Goal: Information Seeking & Learning: Learn about a topic

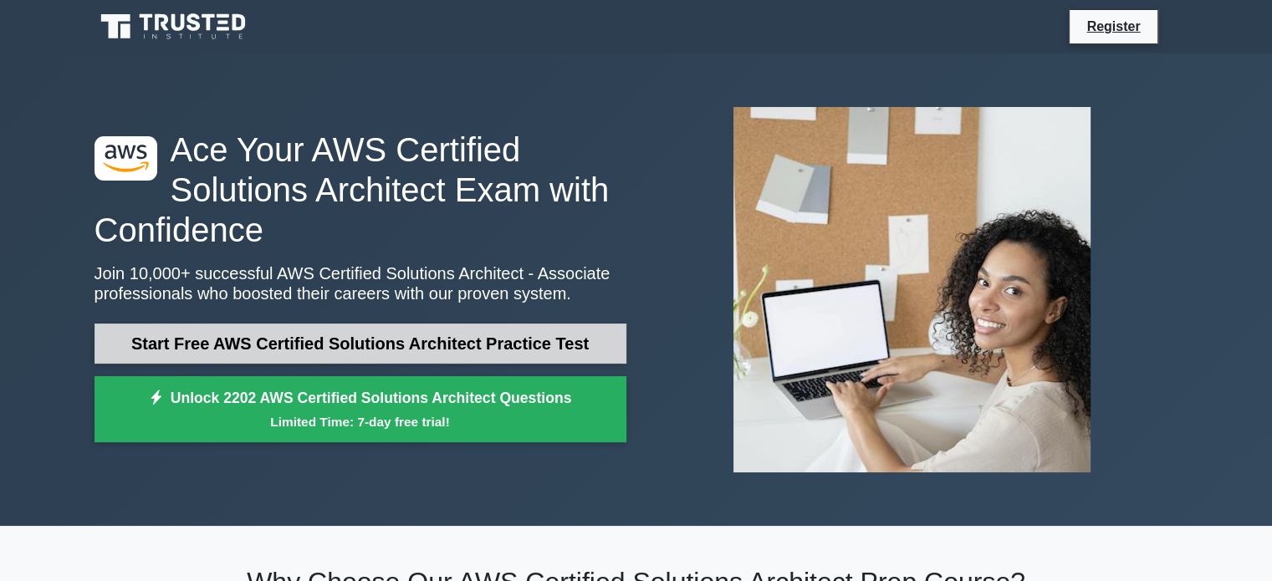
click at [354, 348] on link "Start Free AWS Certified Solutions Architect Practice Test" at bounding box center [360, 344] width 532 height 40
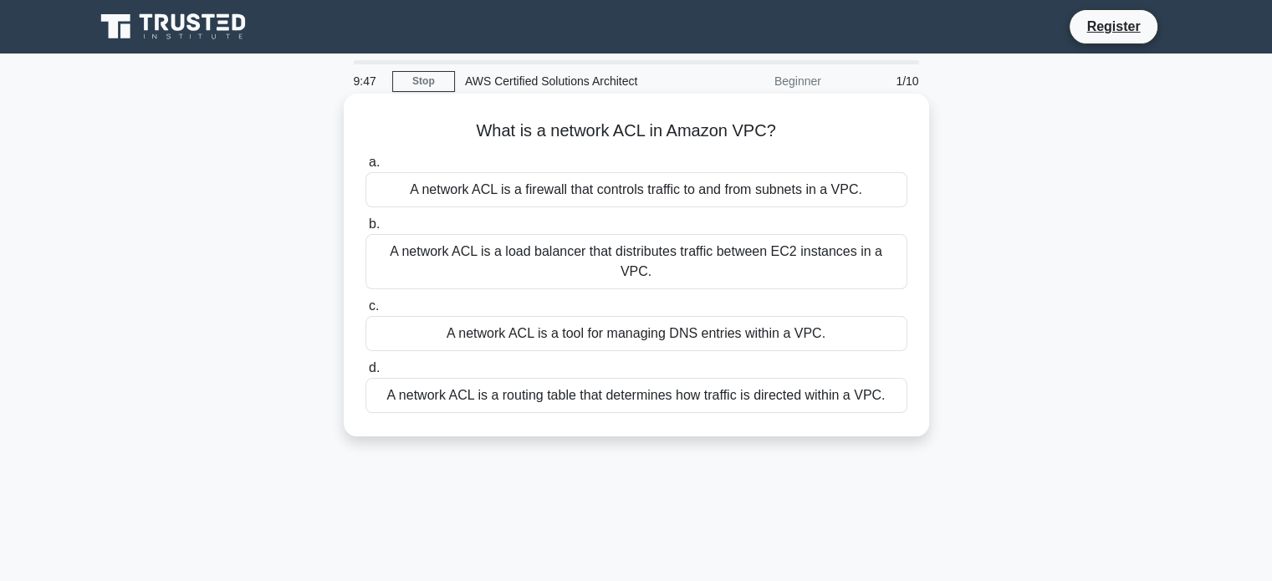
click at [575, 194] on div "A network ACL is a firewall that controls traffic to and from subnets in a VPC." at bounding box center [636, 189] width 542 height 35
click at [365, 168] on input "a. A network ACL is a firewall that controls traffic to and from subnets in a V…" at bounding box center [365, 162] width 0 height 11
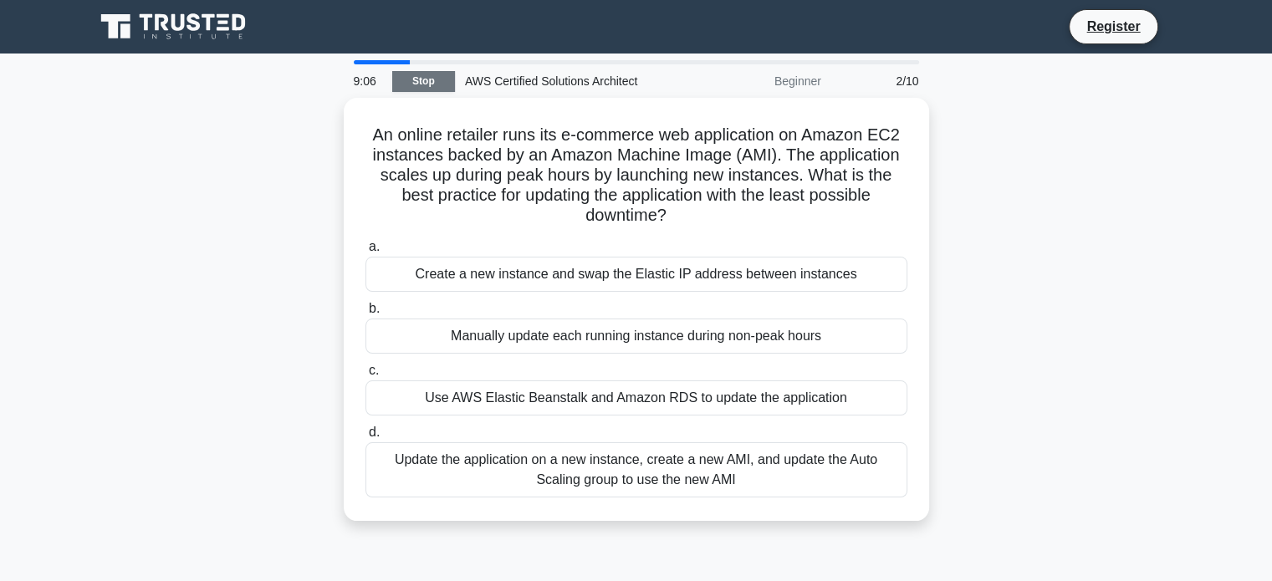
click at [405, 87] on link "Stop" at bounding box center [423, 81] width 63 height 21
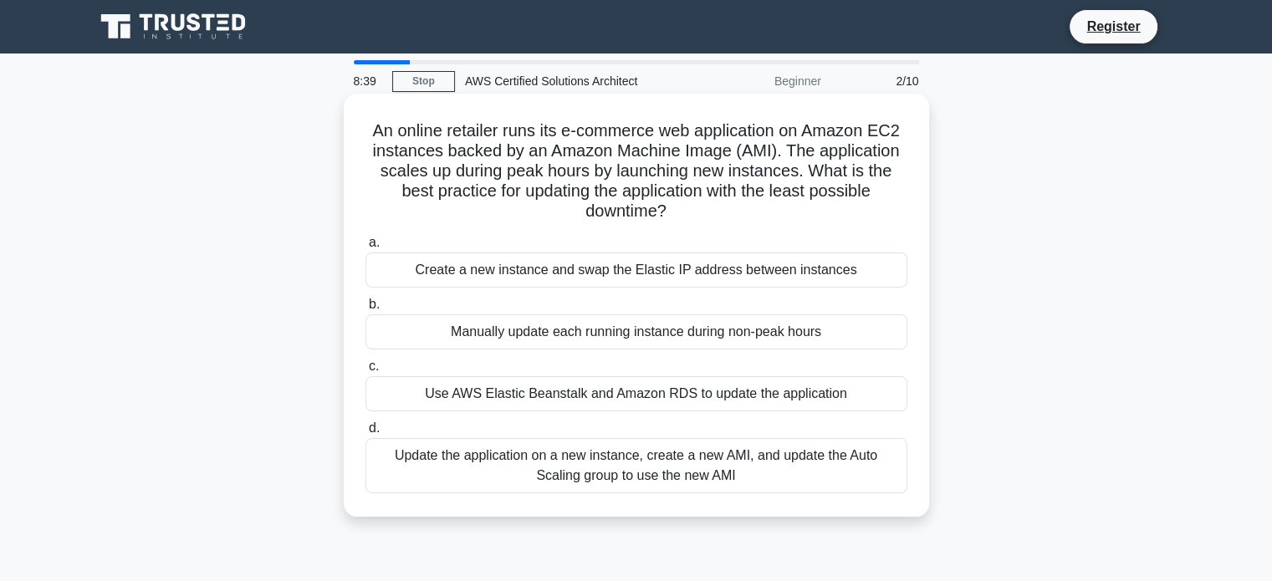
click at [629, 271] on div "Create a new instance and swap the Elastic IP address between instances" at bounding box center [636, 270] width 542 height 35
click at [365, 248] on input "a. Create a new instance and swap the Elastic IP address between instances" at bounding box center [365, 242] width 0 height 11
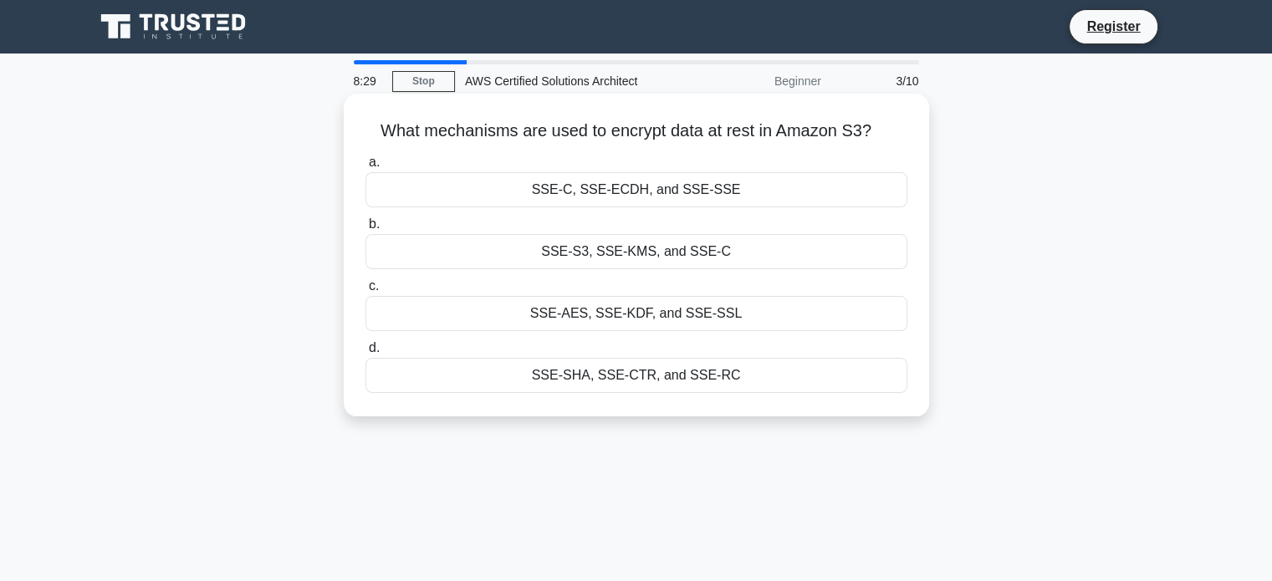
click at [593, 264] on div "SSE-S3, SSE-KMS, and SSE-C" at bounding box center [636, 251] width 542 height 35
click at [365, 230] on input "b. SSE-S3, SSE-KMS, and SSE-C" at bounding box center [365, 224] width 0 height 11
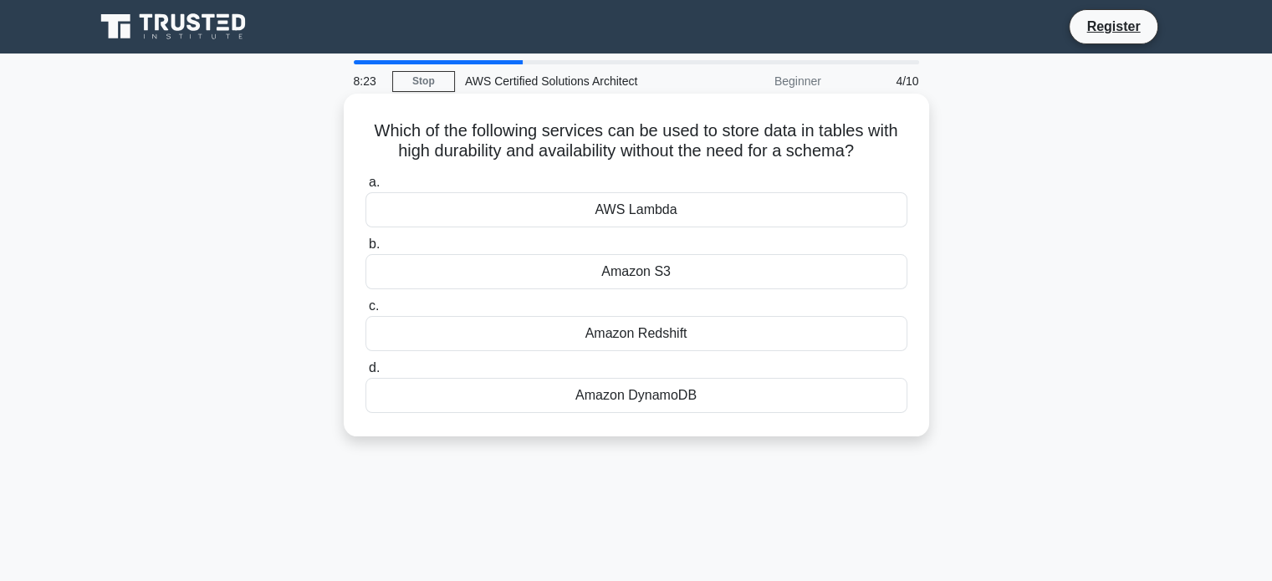
click at [625, 410] on div "Amazon DynamoDB" at bounding box center [636, 395] width 542 height 35
click at [365, 374] on input "d. Amazon DynamoDB" at bounding box center [365, 368] width 0 height 11
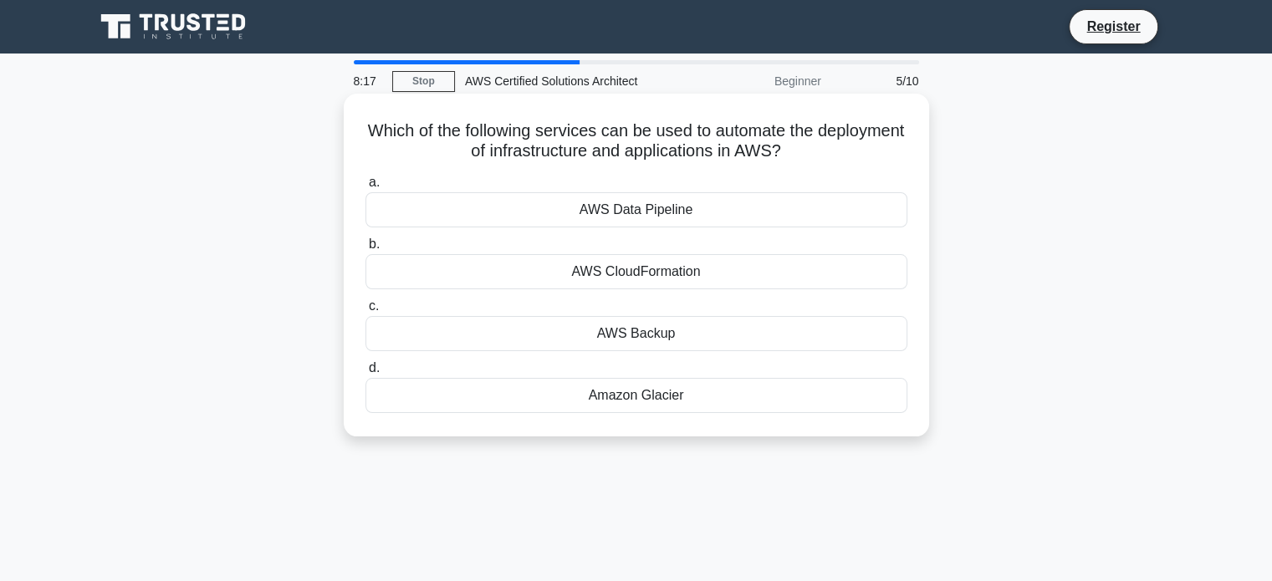
click at [644, 275] on div "AWS CloudFormation" at bounding box center [636, 271] width 542 height 35
click at [365, 250] on input "b. AWS CloudFormation" at bounding box center [365, 244] width 0 height 11
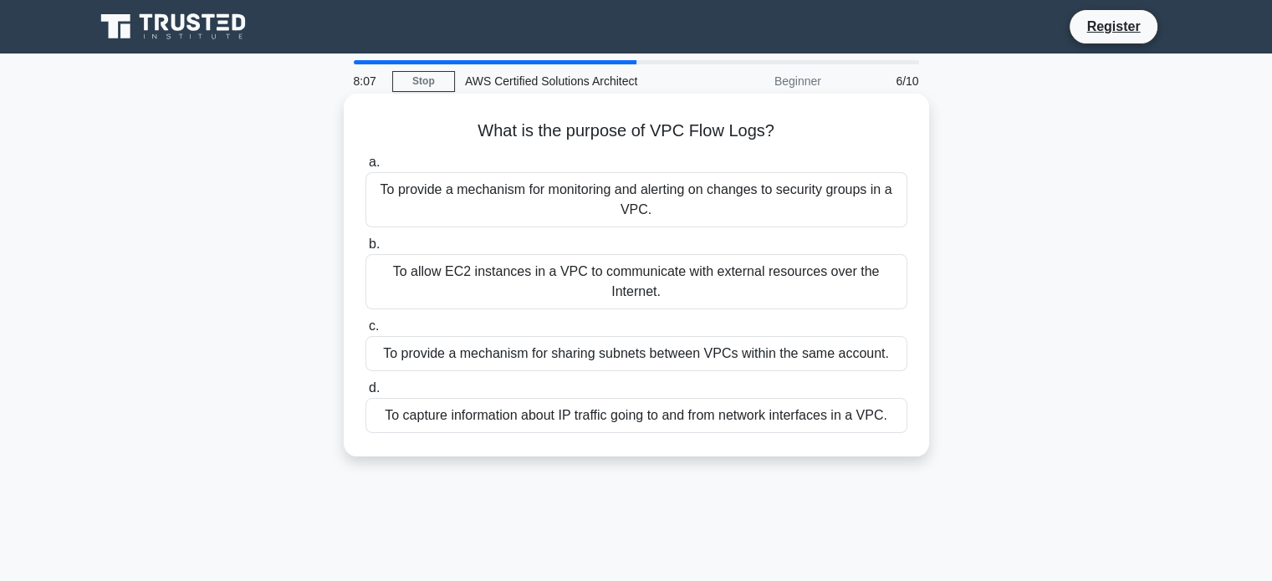
click at [616, 421] on div "To capture information about IP traffic going to and from network interfaces in…" at bounding box center [636, 415] width 542 height 35
click at [365, 394] on input "d. To capture information about IP traffic going to and from network interfaces…" at bounding box center [365, 388] width 0 height 11
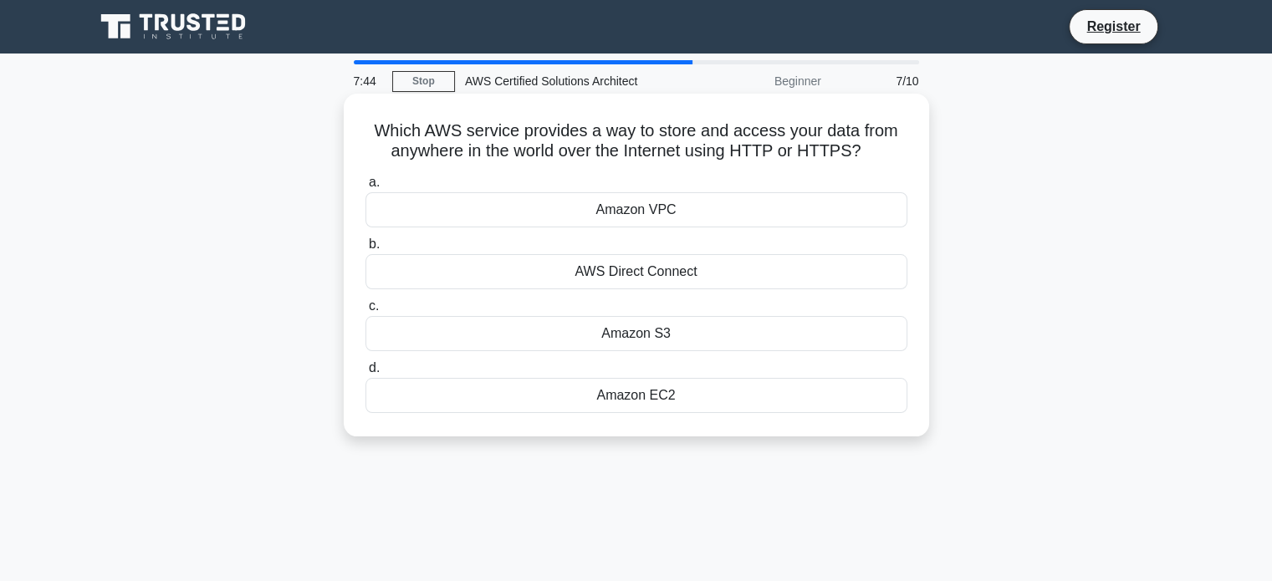
click at [666, 334] on div "Amazon S3" at bounding box center [636, 333] width 542 height 35
click at [365, 312] on input "c. Amazon S3" at bounding box center [365, 306] width 0 height 11
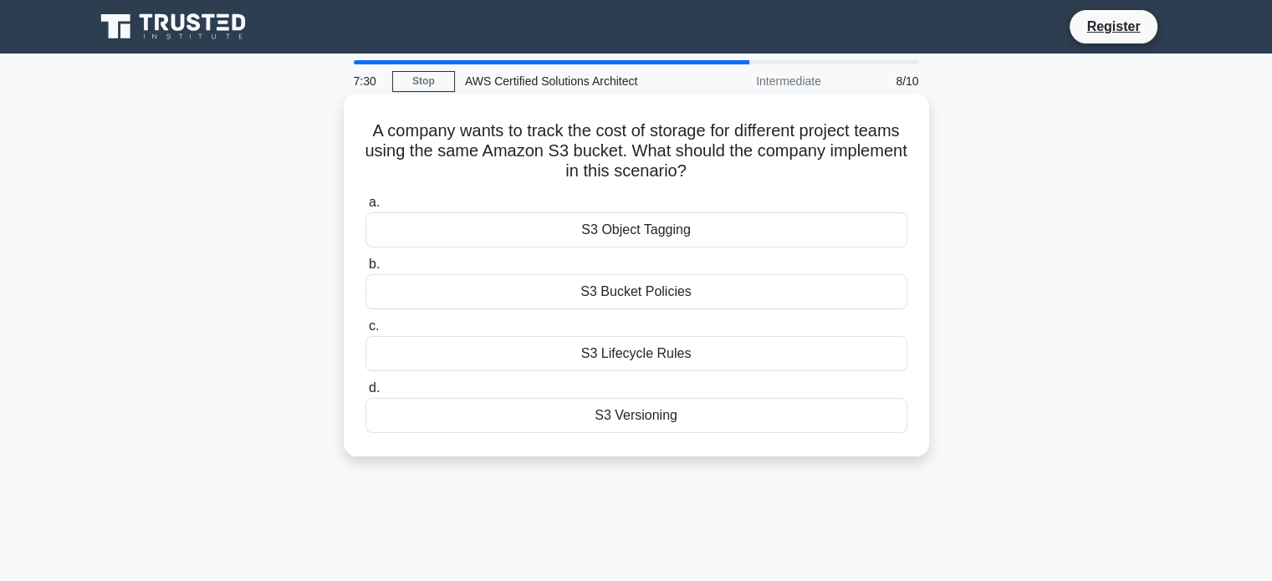
click at [664, 233] on div "S3 Object Tagging" at bounding box center [636, 229] width 542 height 35
click at [365, 208] on input "a. S3 Object Tagging" at bounding box center [365, 202] width 0 height 11
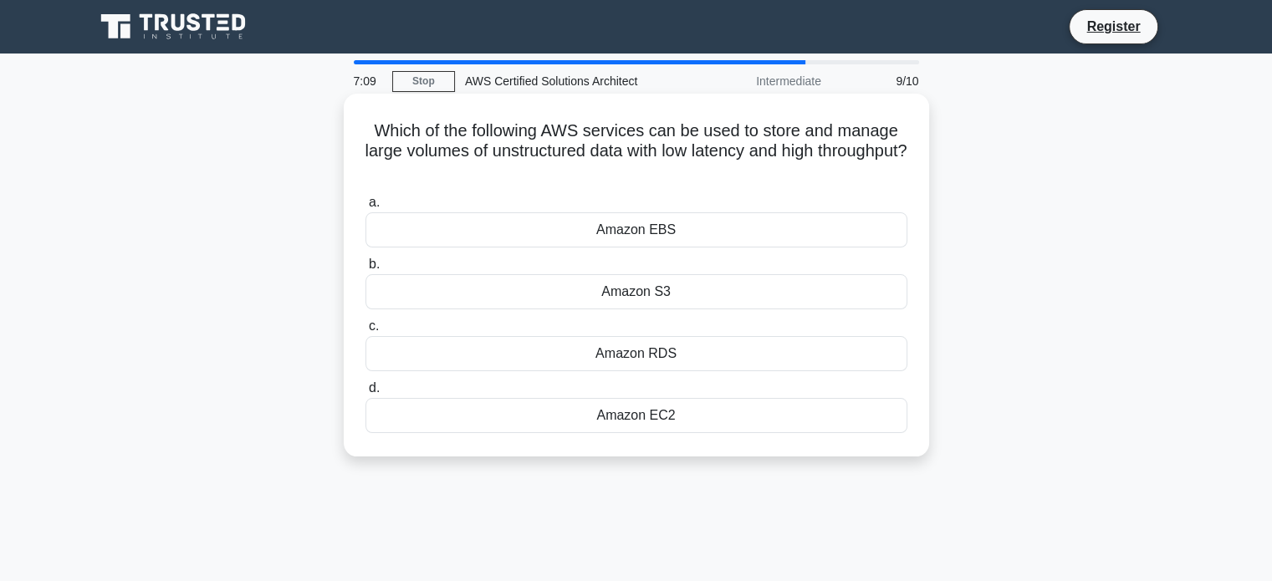
click at [686, 299] on div "Amazon S3" at bounding box center [636, 291] width 542 height 35
click at [365, 270] on input "b. Amazon S3" at bounding box center [365, 264] width 0 height 11
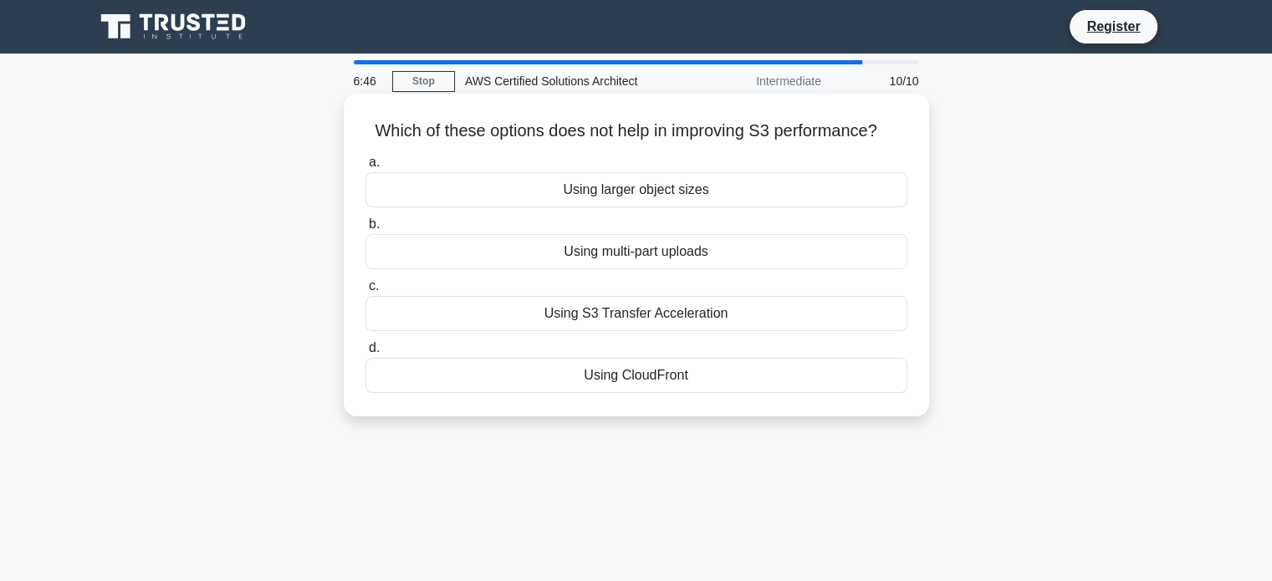
click at [650, 384] on div "Using CloudFront" at bounding box center [636, 375] width 542 height 35
click at [365, 354] on input "d. Using CloudFront" at bounding box center [365, 348] width 0 height 11
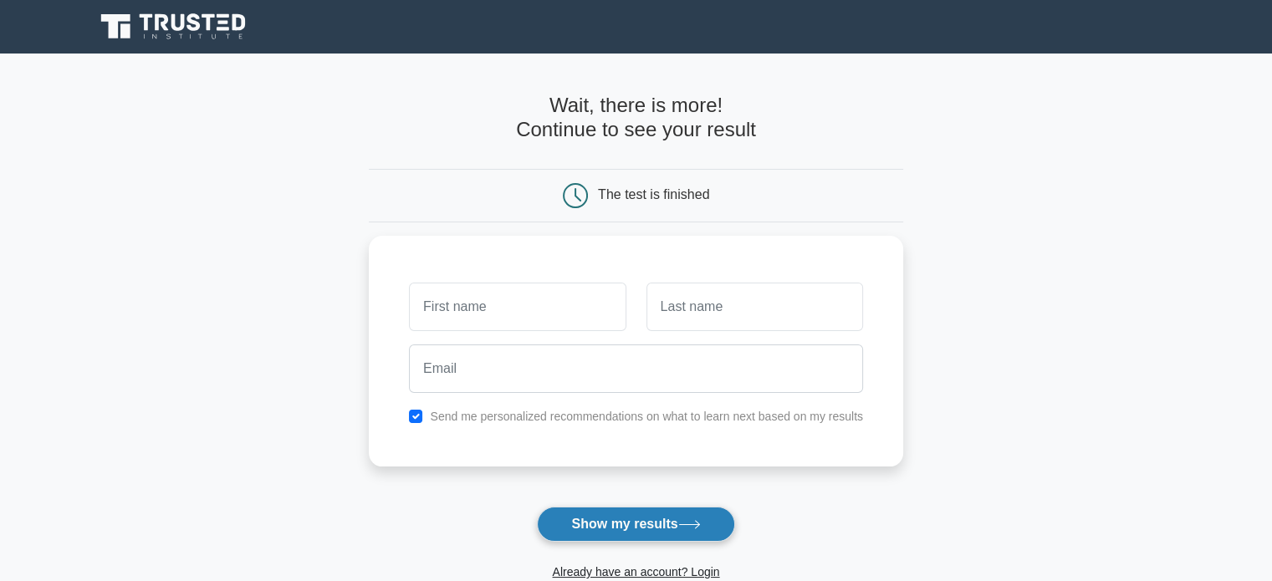
click at [635, 519] on button "Show my results" at bounding box center [635, 524] width 197 height 35
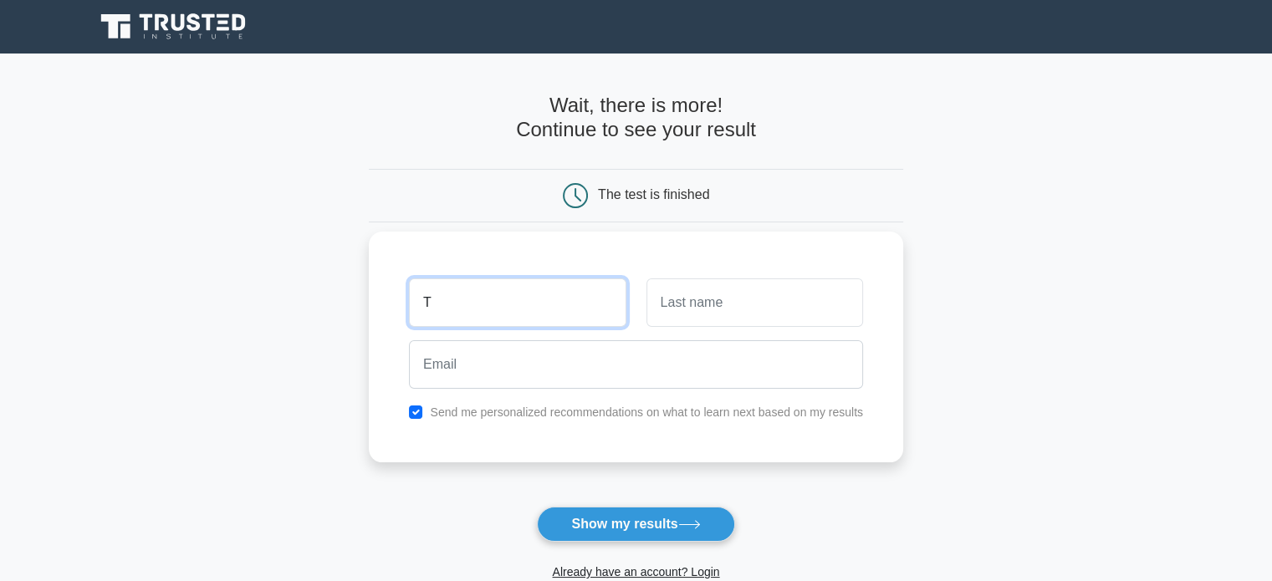
type input "T"
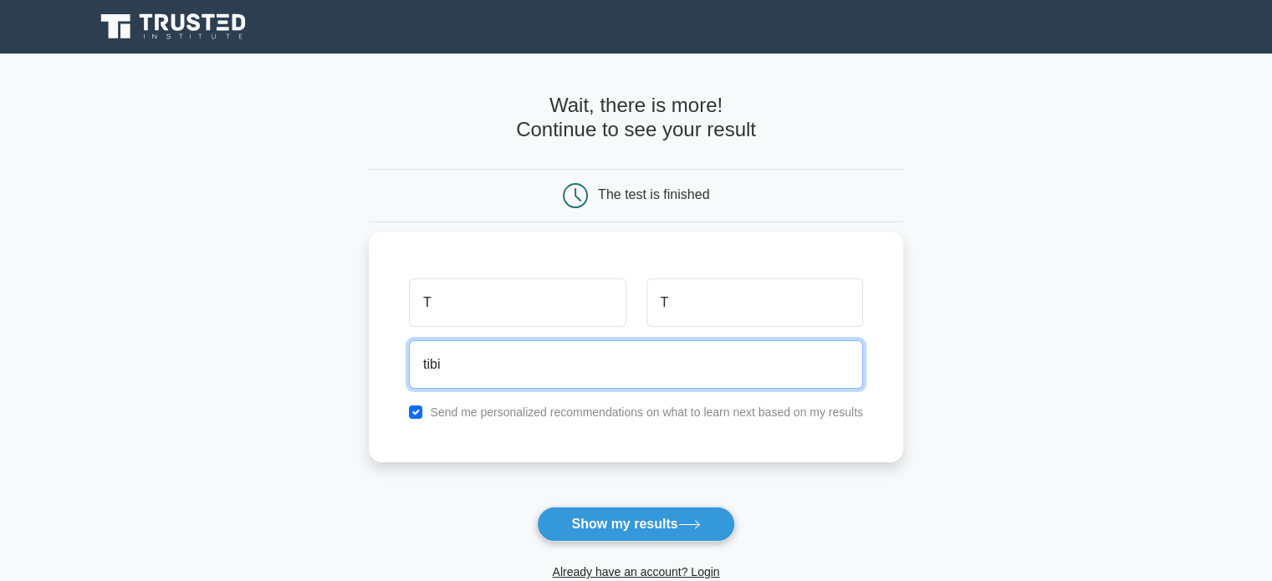
type input "[EMAIL_ADDRESS][DOMAIN_NAME]"
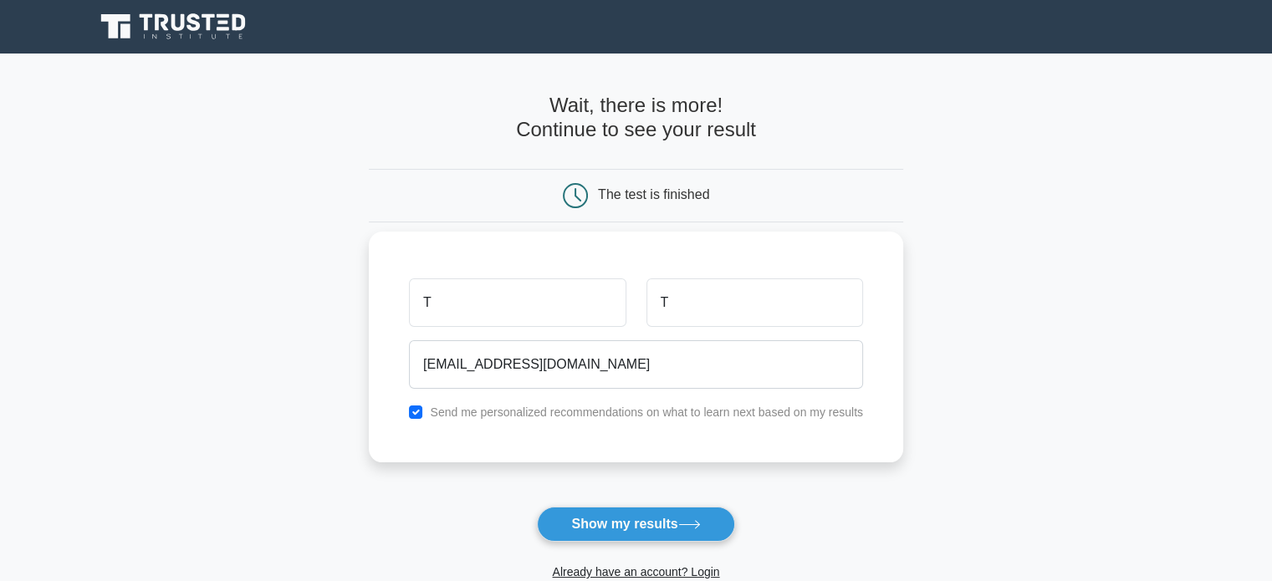
click at [526, 421] on div "Send me personalized recommendations on what to learn next based on my results" at bounding box center [636, 412] width 474 height 20
click at [536, 417] on label "Send me personalized recommendations on what to learn next based on my results" at bounding box center [646, 412] width 433 height 13
click at [421, 411] on div "Send me personalized recommendations on what to learn next based on my results" at bounding box center [636, 412] width 474 height 20
click at [421, 411] on input "checkbox" at bounding box center [415, 412] width 13 height 13
checkbox input "false"
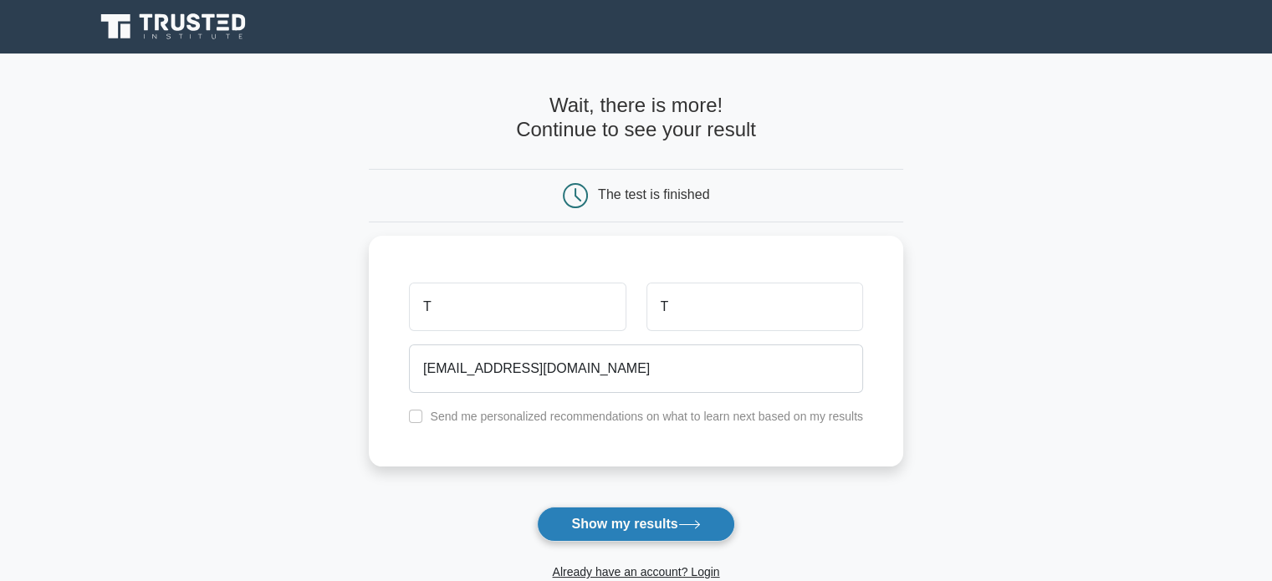
click at [620, 528] on button "Show my results" at bounding box center [635, 524] width 197 height 35
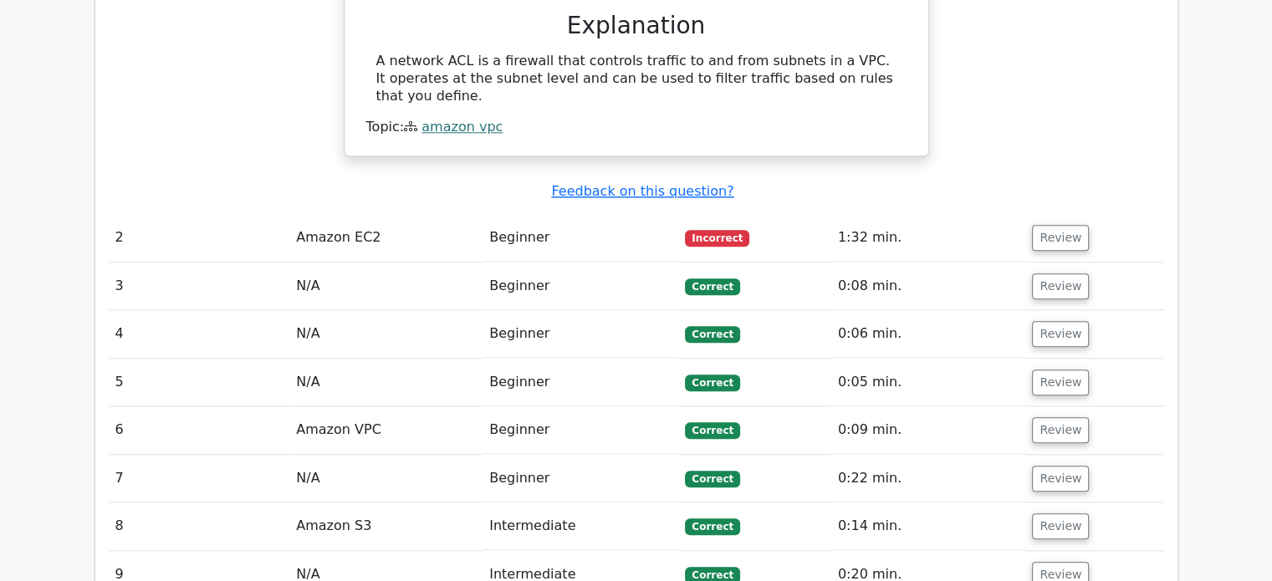
scroll to position [1665, 0]
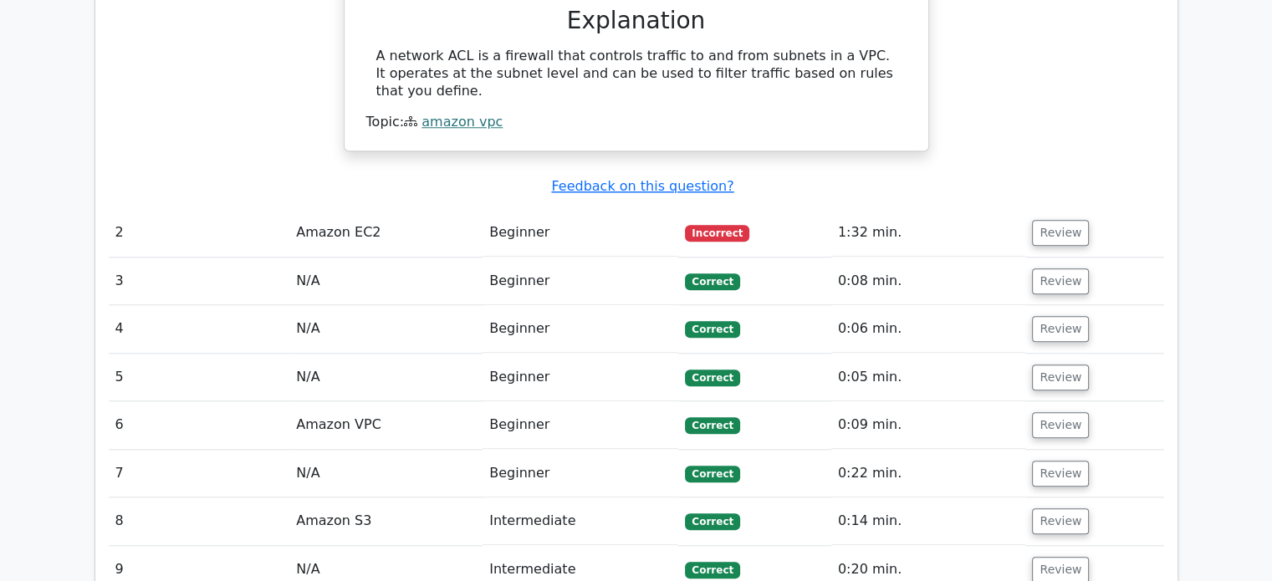
click at [361, 209] on td "Amazon EC2" at bounding box center [385, 233] width 193 height 48
click at [1056, 220] on button "Review" at bounding box center [1060, 233] width 57 height 26
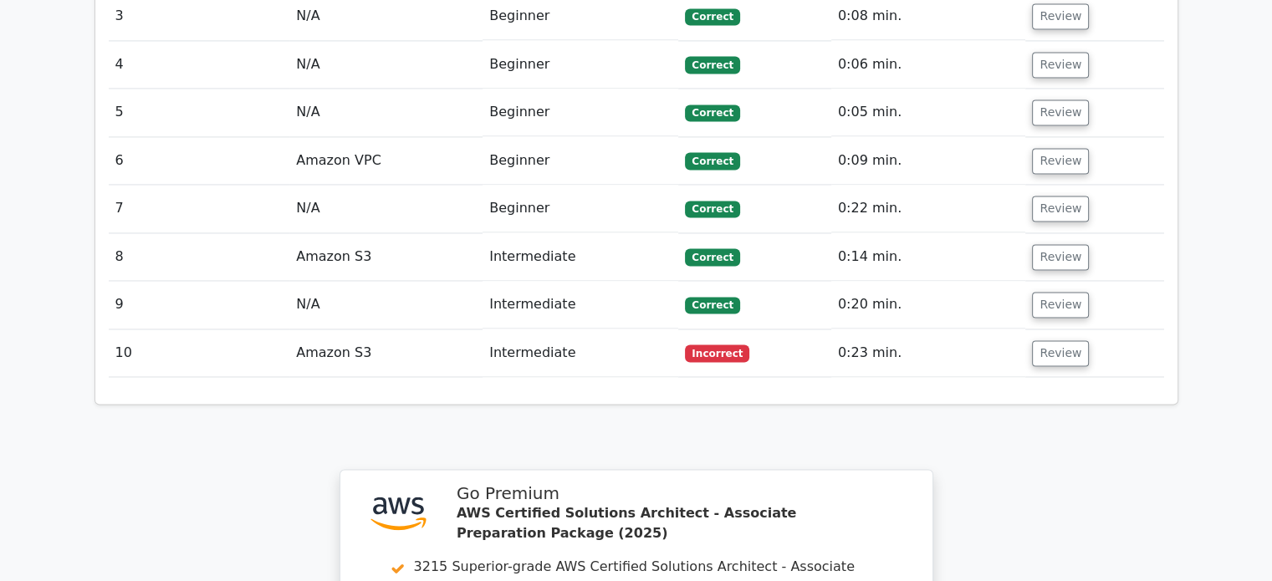
scroll to position [2596, 0]
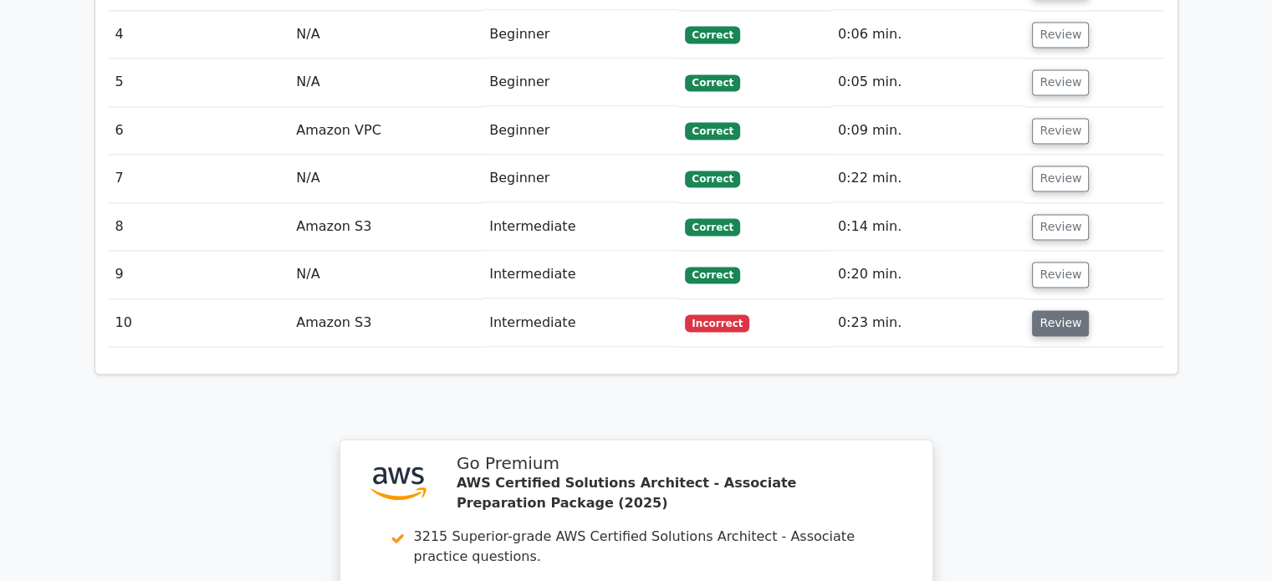
click at [1046, 310] on button "Review" at bounding box center [1060, 323] width 57 height 26
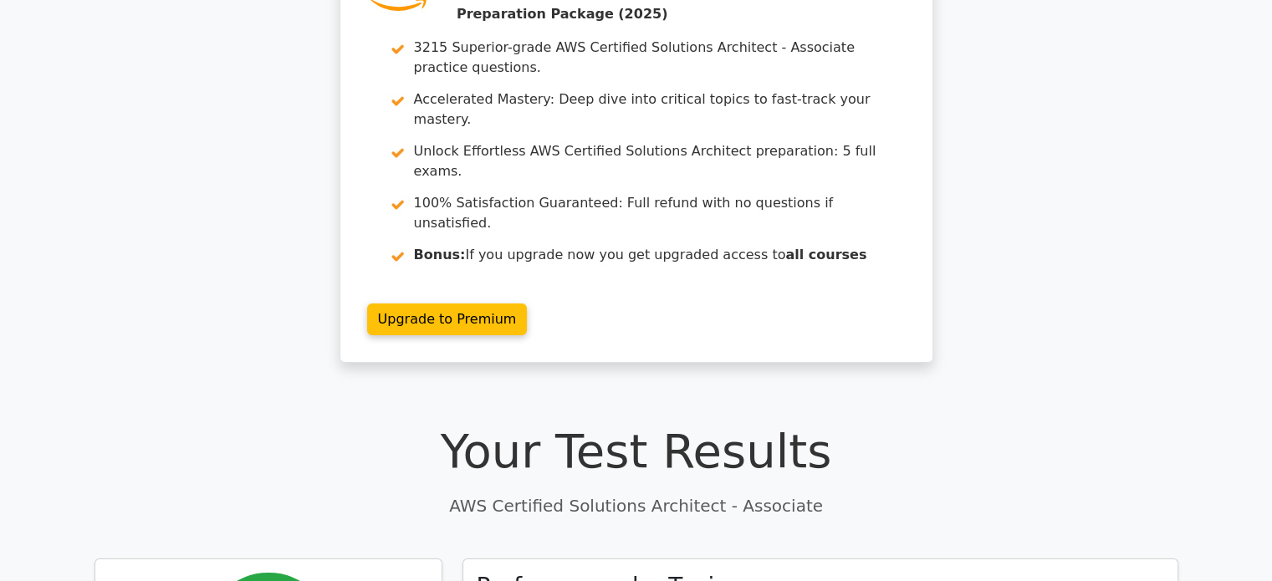
scroll to position [0, 0]
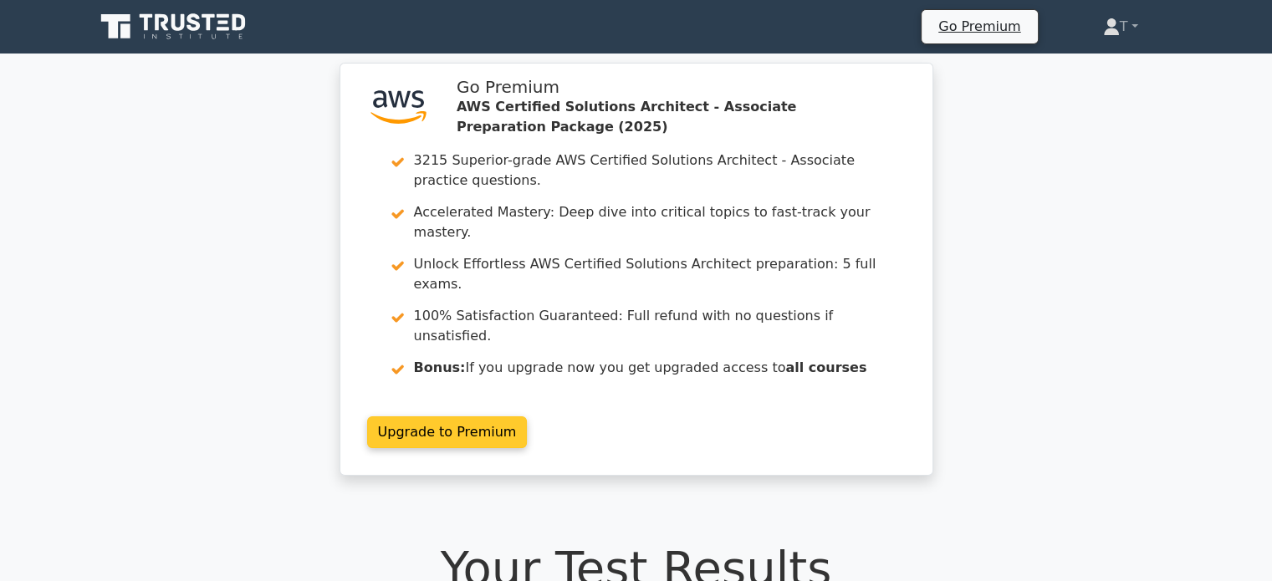
click at [482, 416] on link "Upgrade to Premium" at bounding box center [447, 432] width 161 height 32
